Goal: Find specific page/section: Find specific page/section

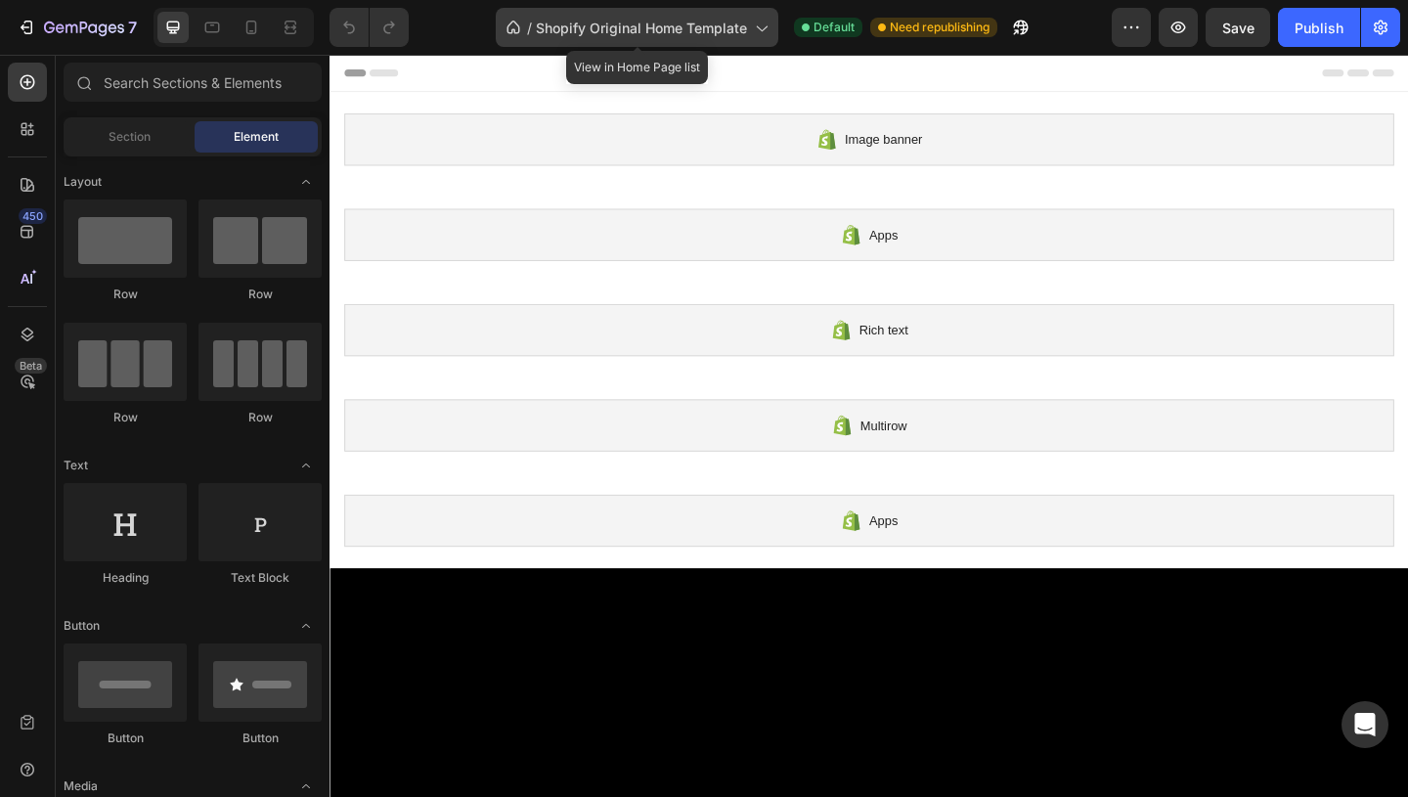
click at [647, 22] on span "Shopify Original Home Template" at bounding box center [641, 28] width 211 height 21
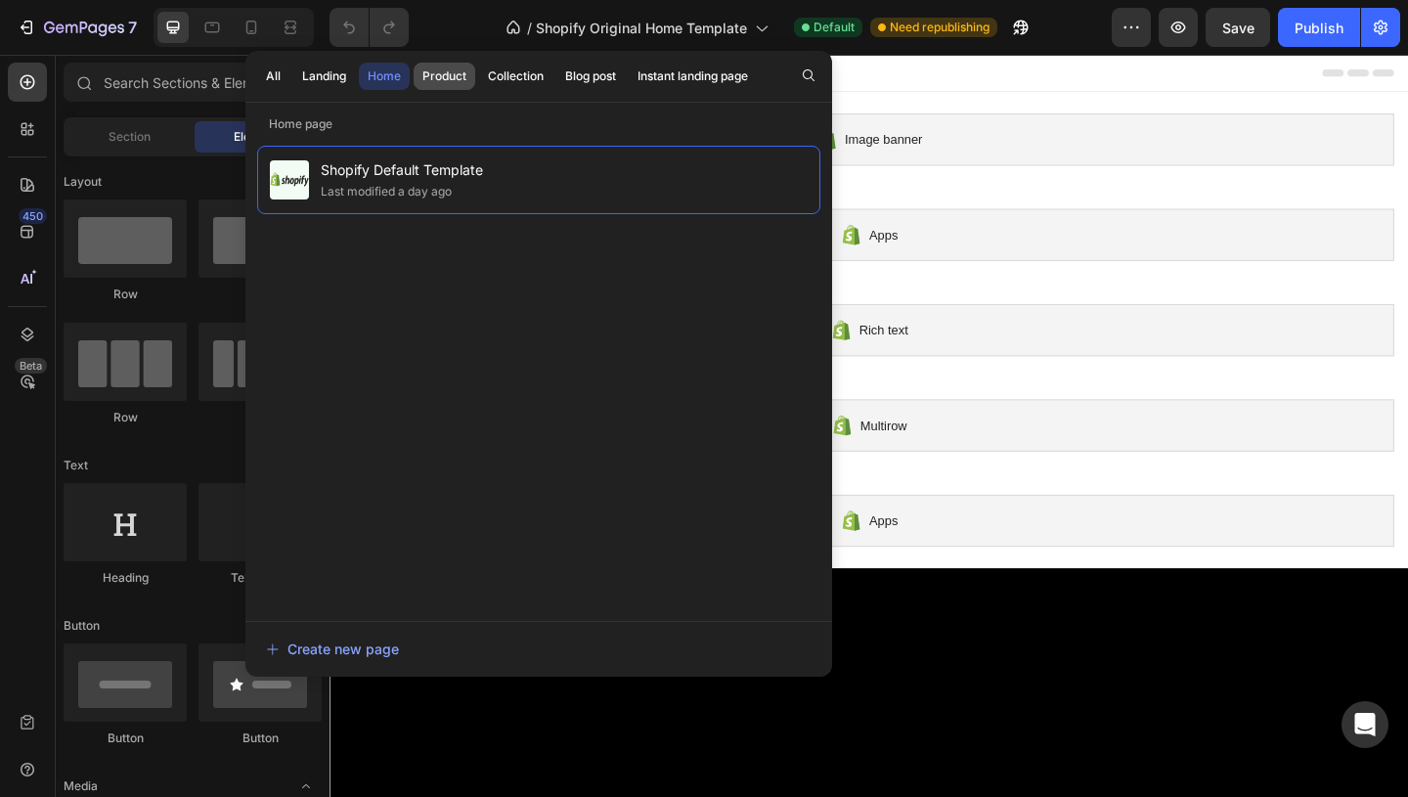
click at [447, 77] on div "Product" at bounding box center [445, 76] width 44 height 18
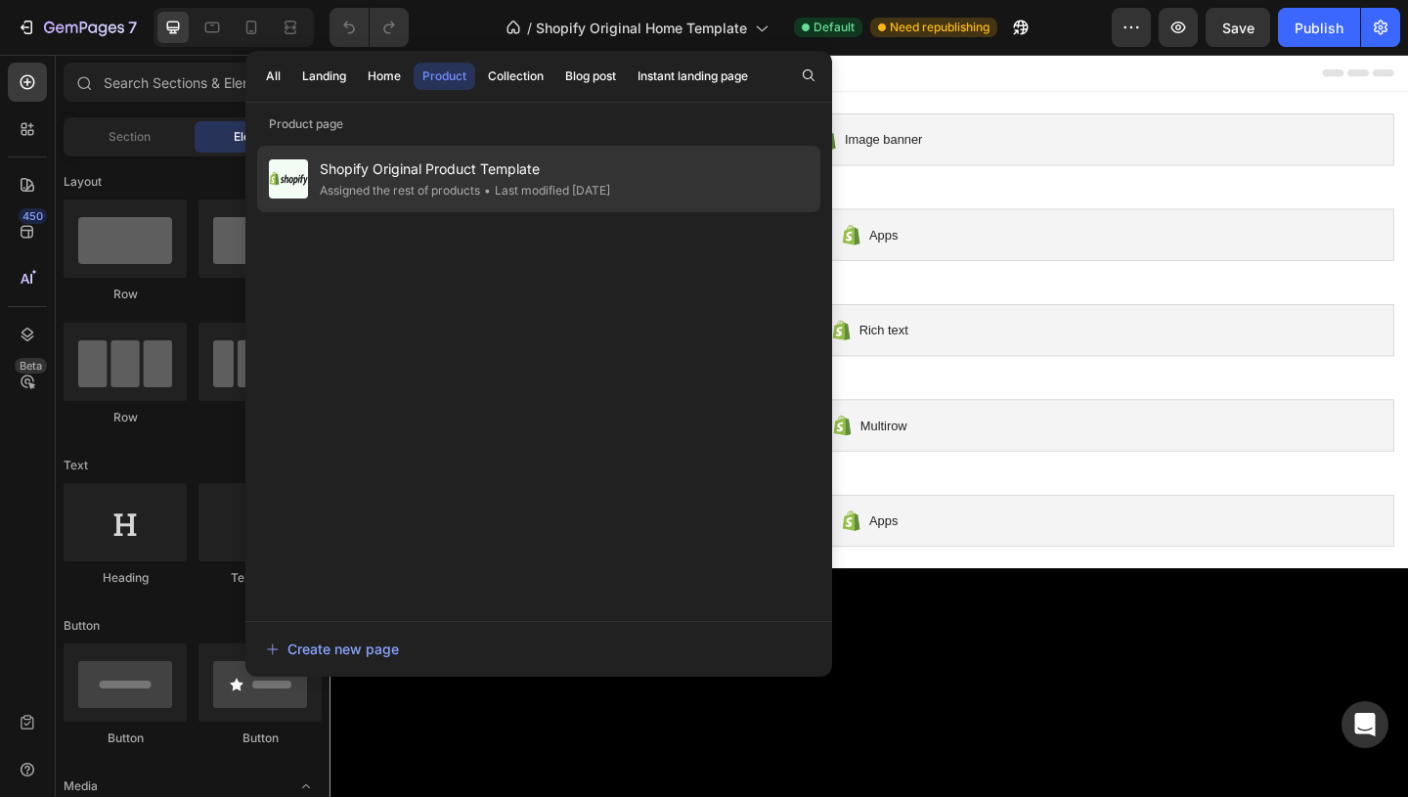
click at [453, 176] on span "Shopify Original Product Template" at bounding box center [465, 168] width 290 height 23
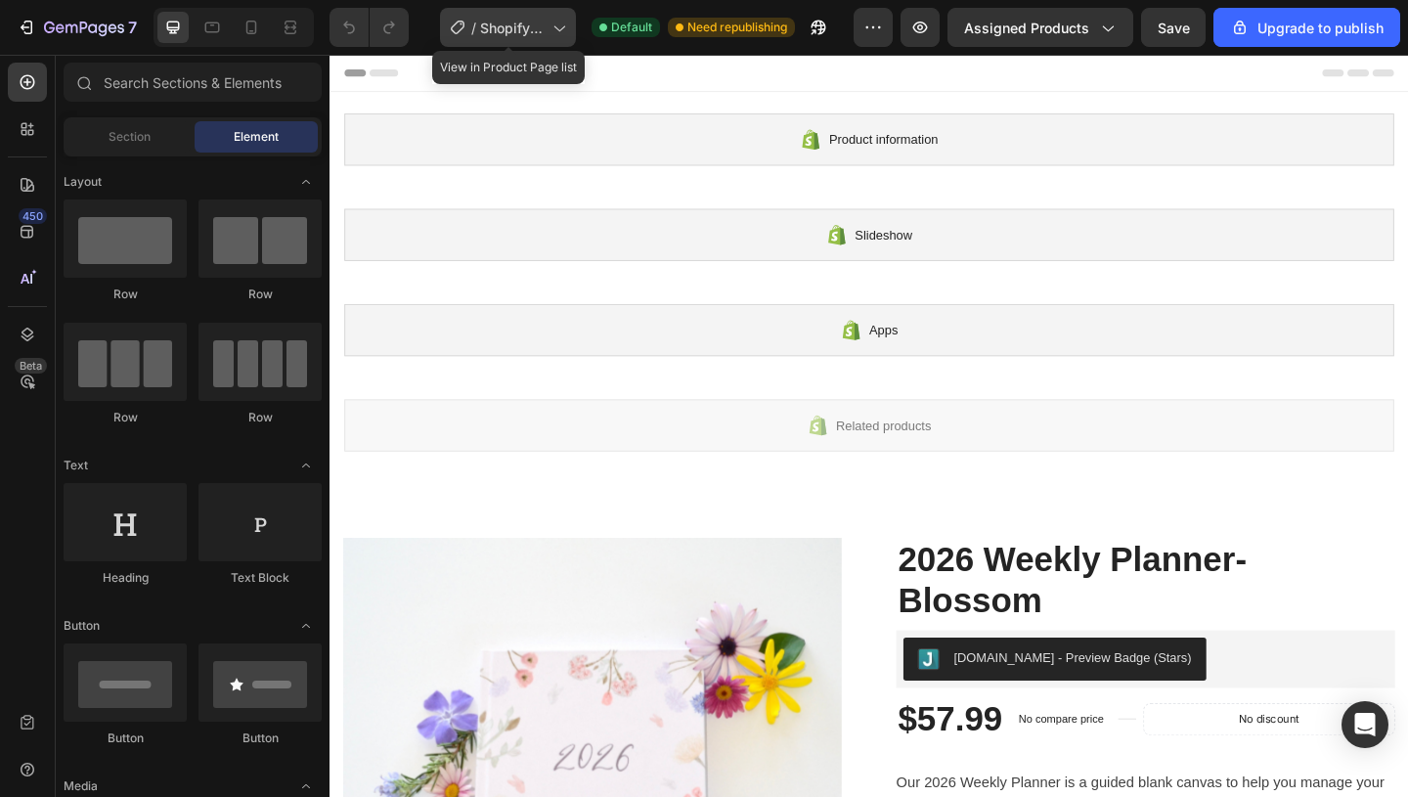
click at [519, 30] on span "Shopify Original Product Template" at bounding box center [512, 28] width 65 height 21
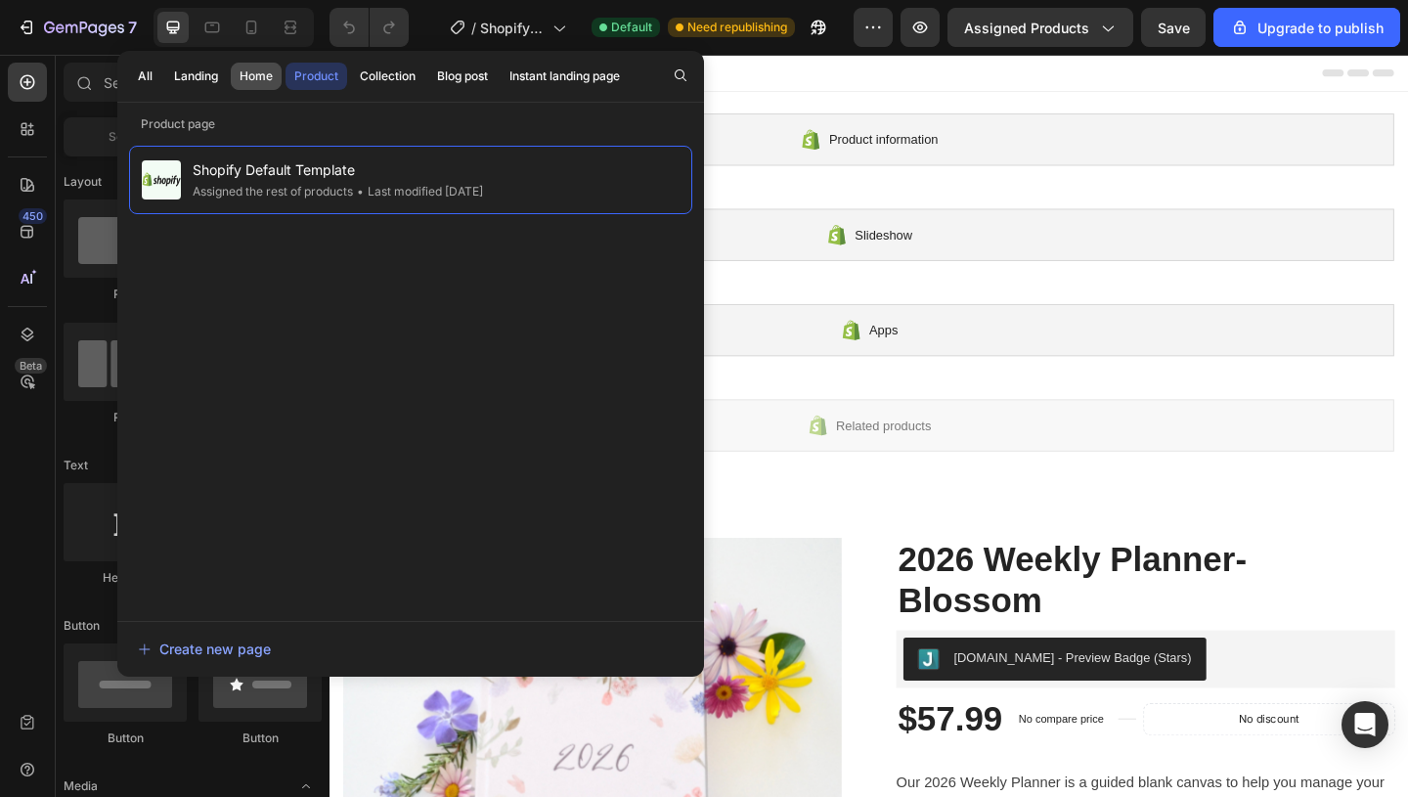
click at [252, 66] on button "Home" at bounding box center [256, 76] width 51 height 27
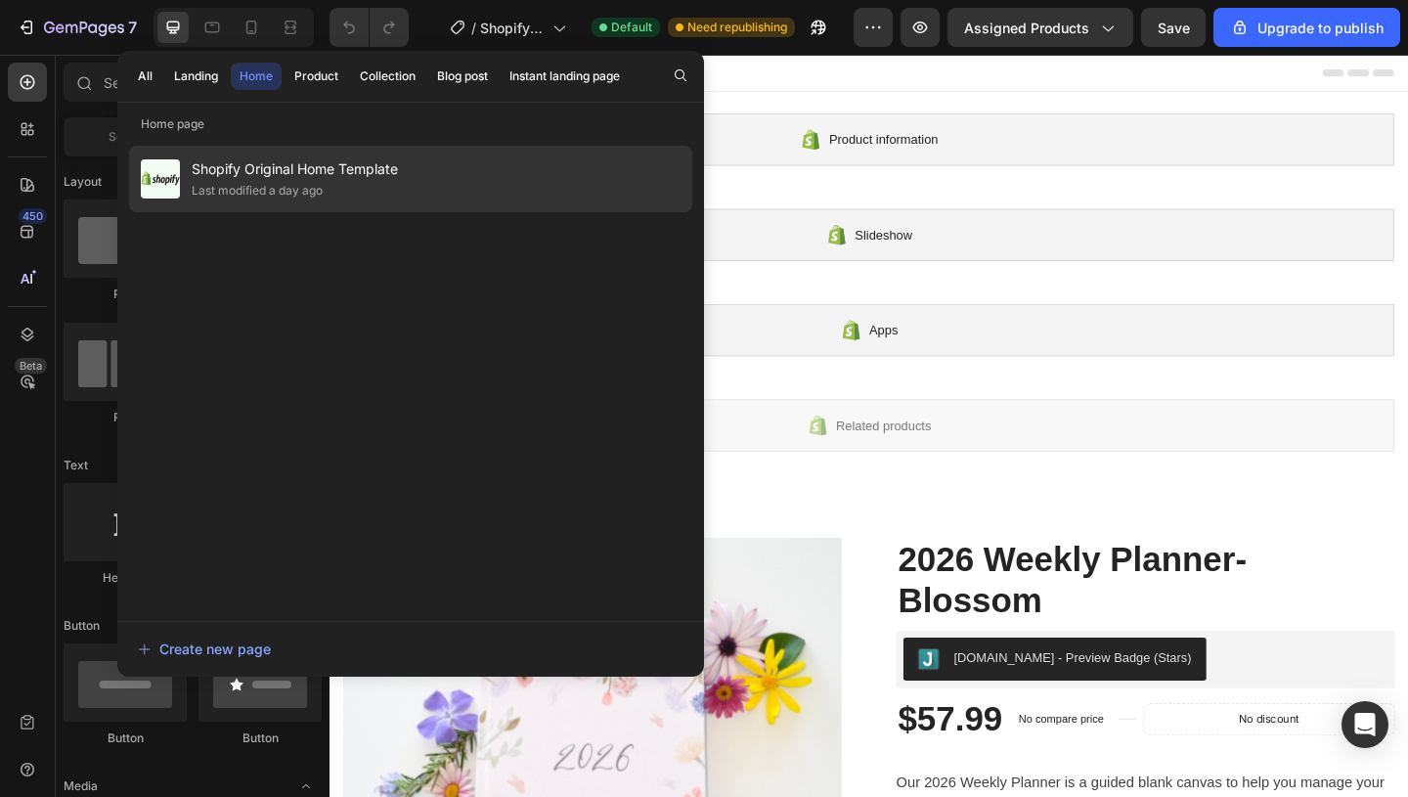
click at [304, 181] on div "Last modified a day ago" at bounding box center [257, 191] width 131 height 20
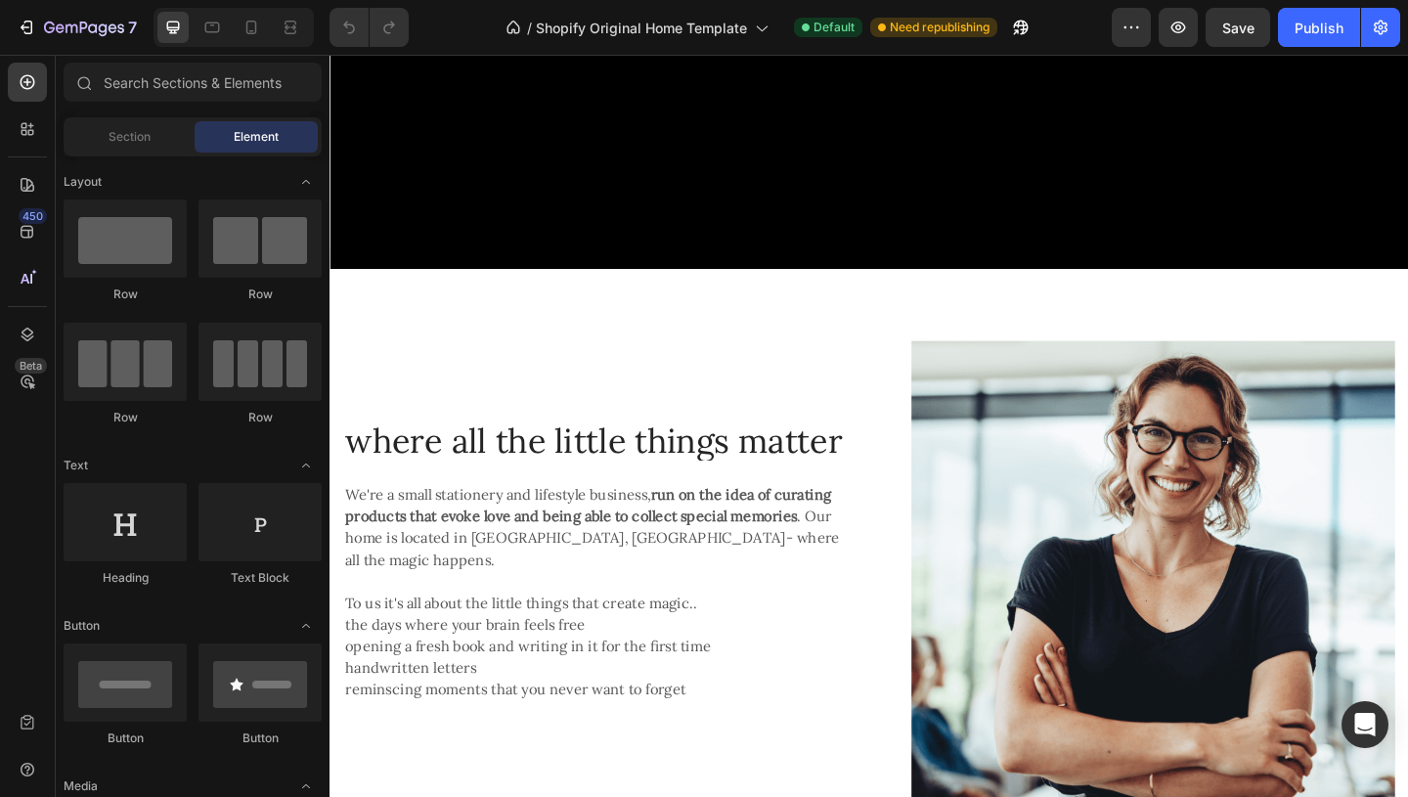
scroll to position [987, 0]
